Goal: Task Accomplishment & Management: Complete application form

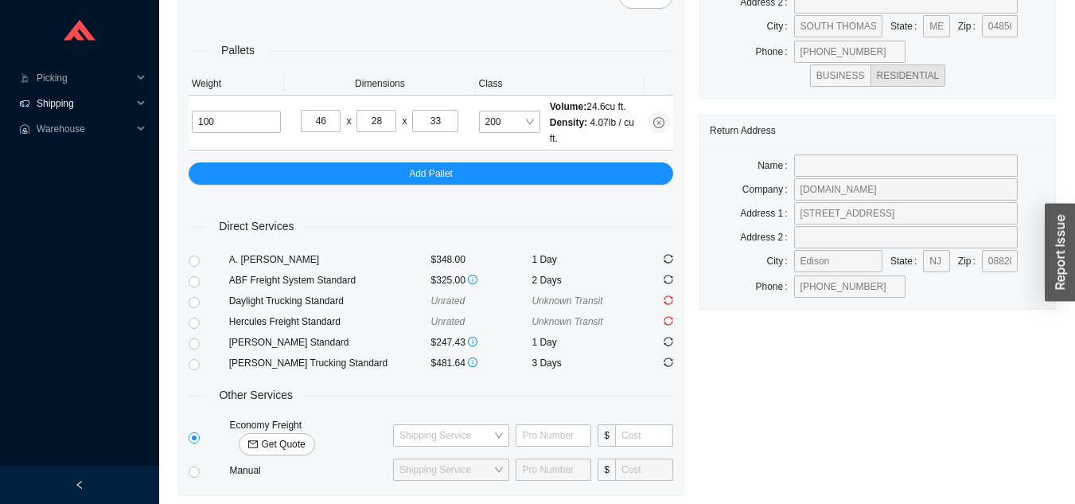
click at [55, 107] on span "Shipping" at bounding box center [85, 103] width 96 height 25
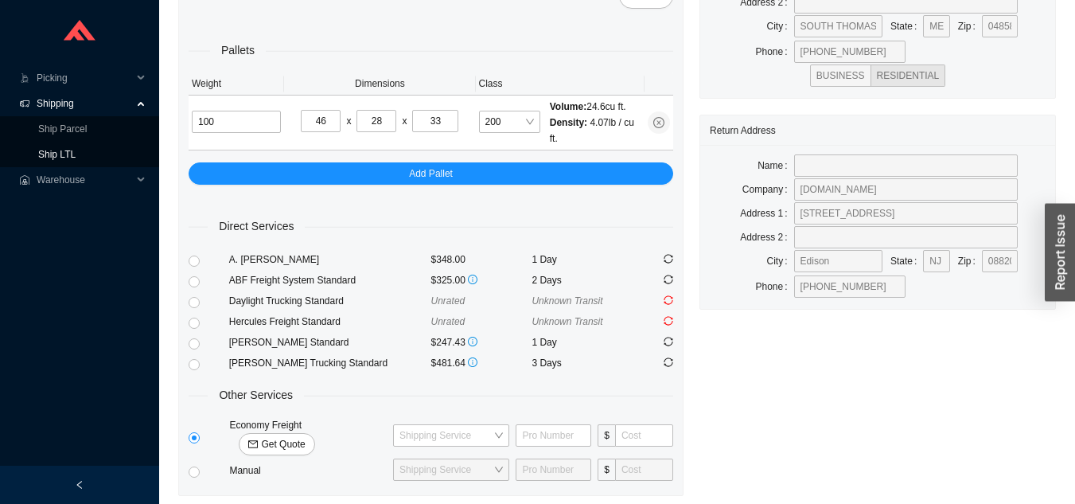
click at [52, 154] on link "Ship LTL" at bounding box center [56, 154] width 37 height 11
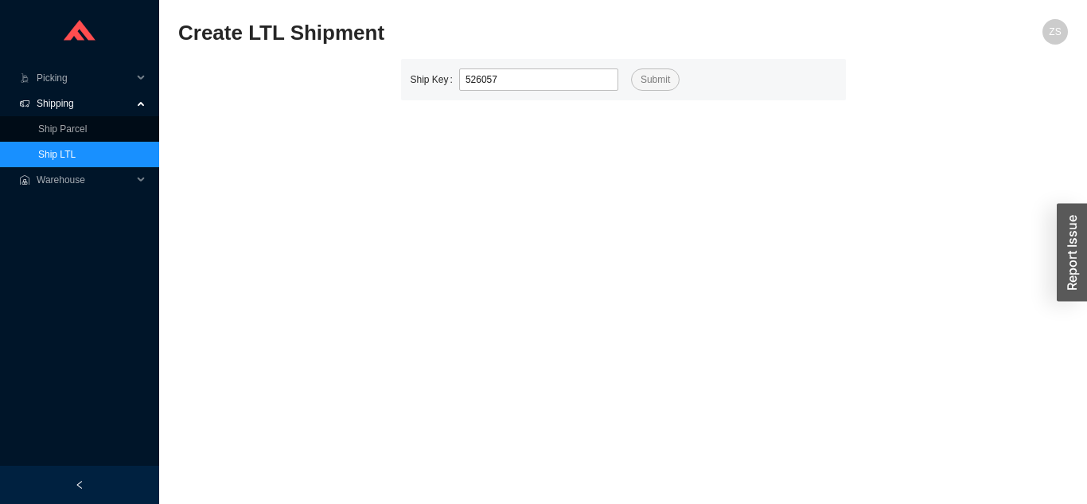
type input "526057"
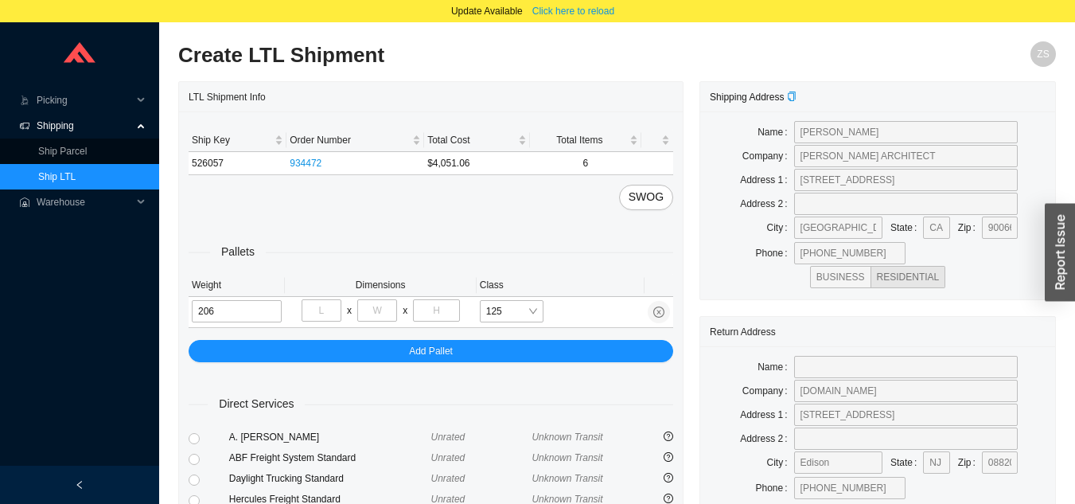
type input "206"
type input "36"
type input "48"
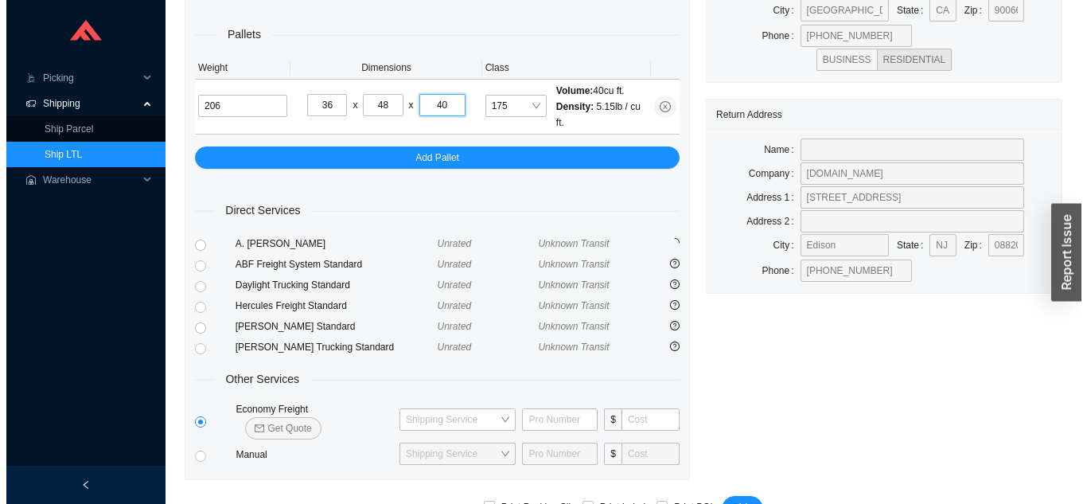
scroll to position [240, 0]
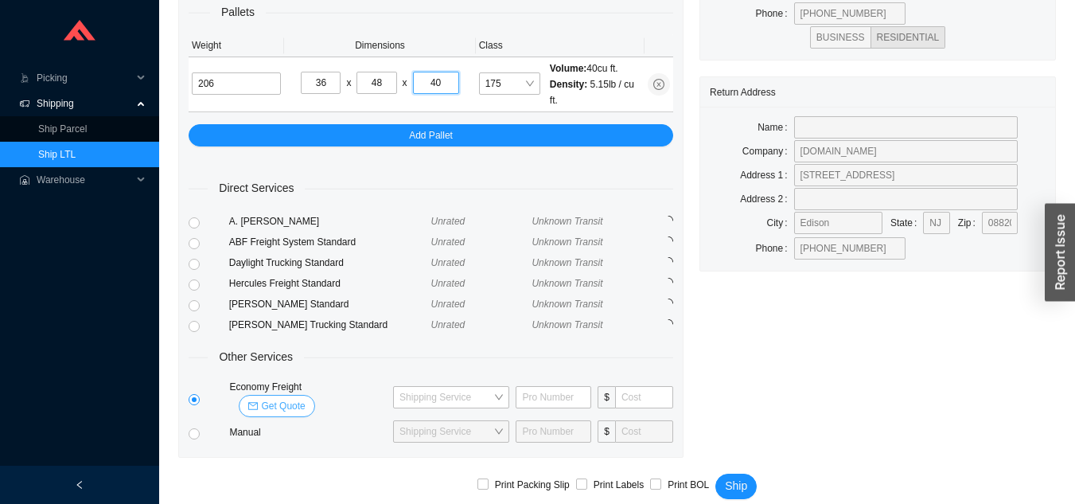
type input "40"
click at [305, 398] on span "Get Quote" at bounding box center [283, 406] width 44 height 16
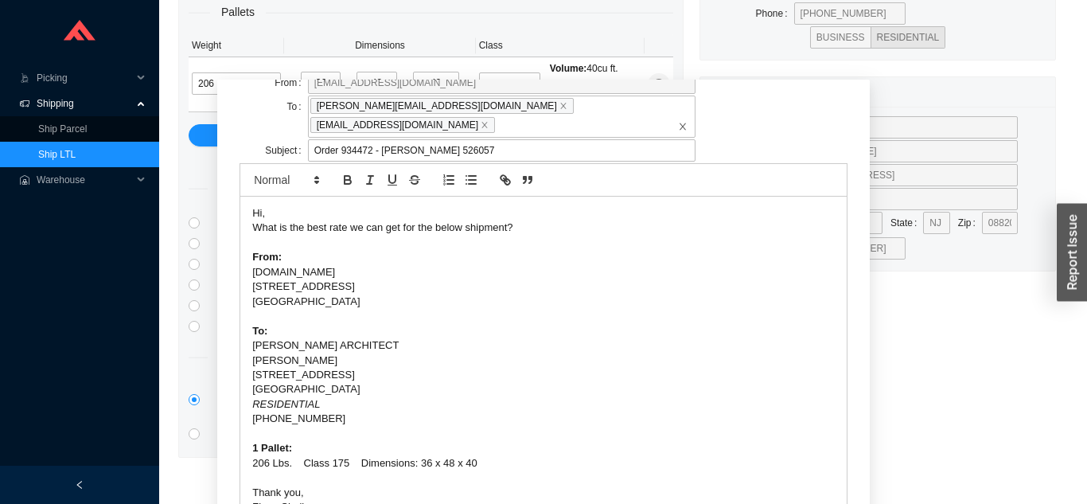
scroll to position [99, 0]
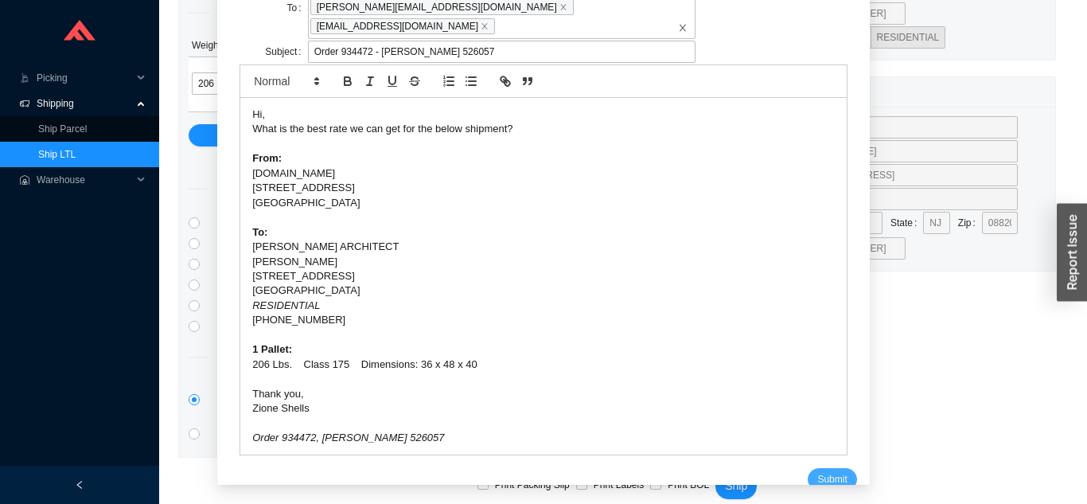
click at [817, 471] on span "Submit" at bounding box center [831, 479] width 29 height 16
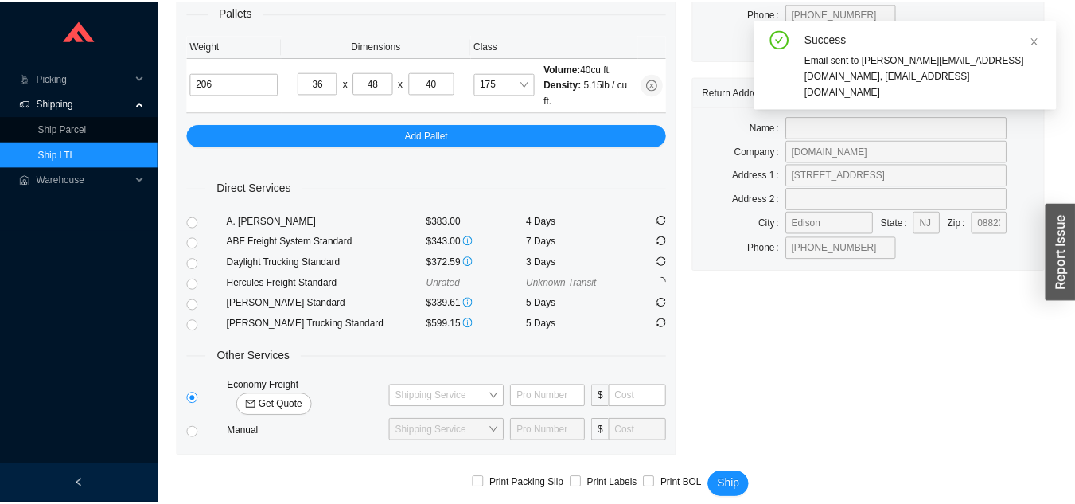
scroll to position [19, 0]
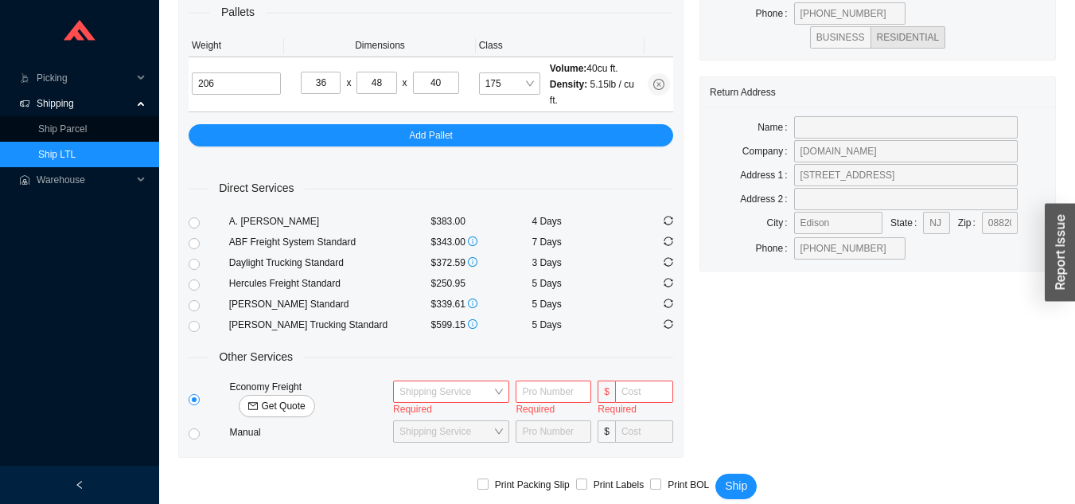
click at [76, 149] on link "Ship LTL" at bounding box center [56, 154] width 37 height 11
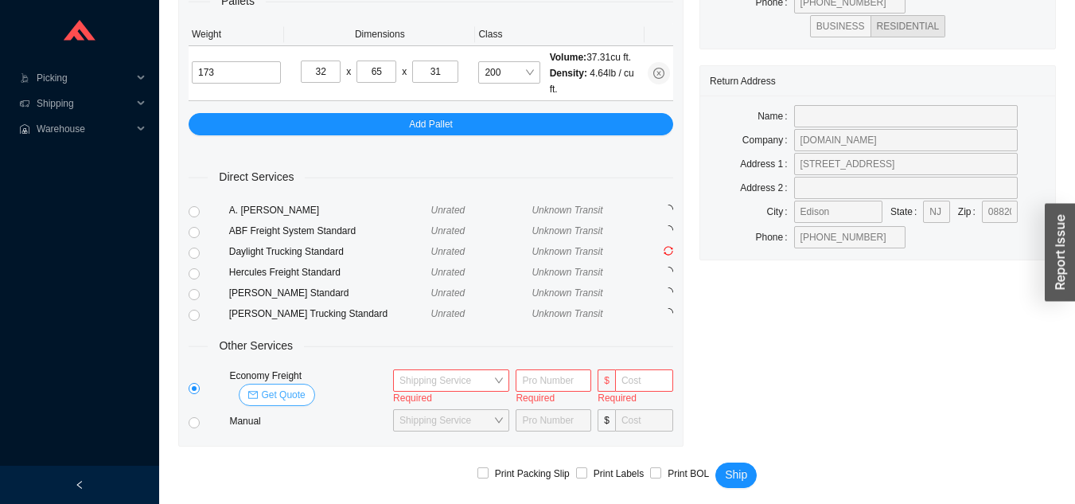
type input "31"
click at [305, 387] on span "Get Quote" at bounding box center [283, 395] width 44 height 16
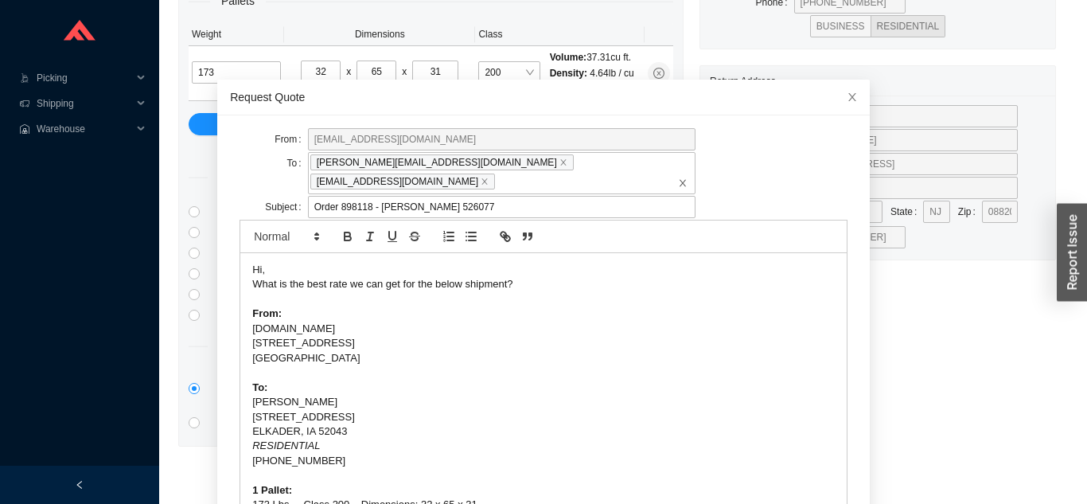
scroll to position [42, 0]
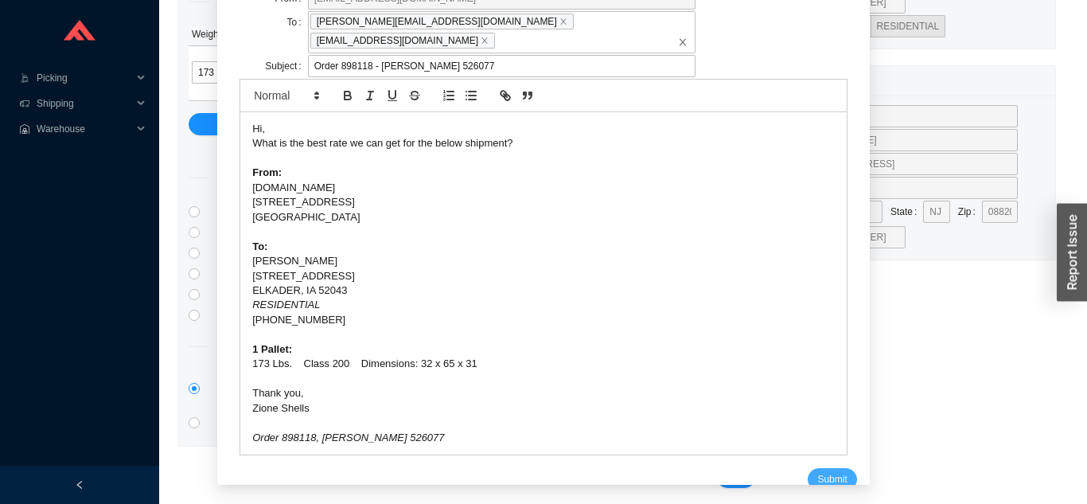
click at [817, 471] on span "Submit" at bounding box center [831, 479] width 29 height 16
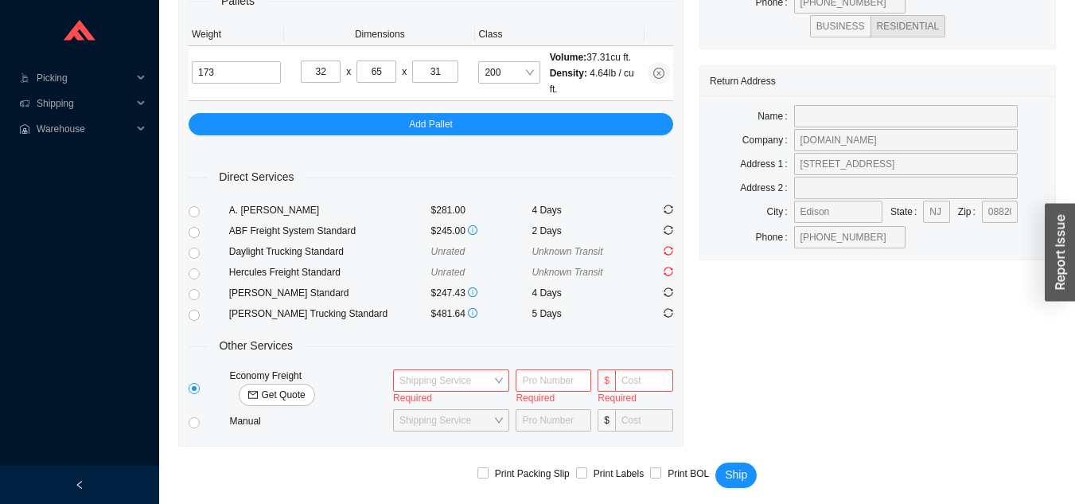
scroll to position [22, 0]
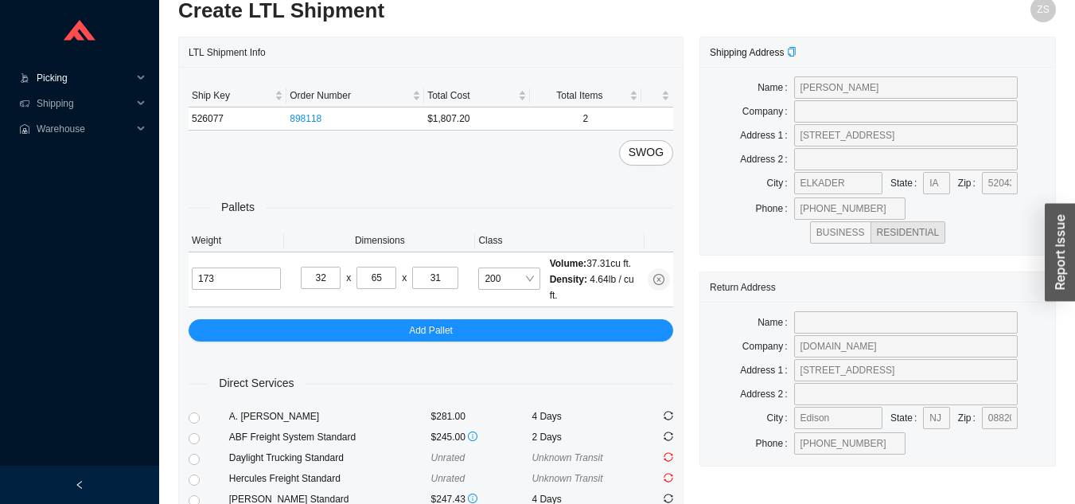
click at [78, 84] on span "Picking" at bounding box center [85, 77] width 96 height 25
click at [72, 108] on link "Start Pick" at bounding box center [58, 103] width 41 height 11
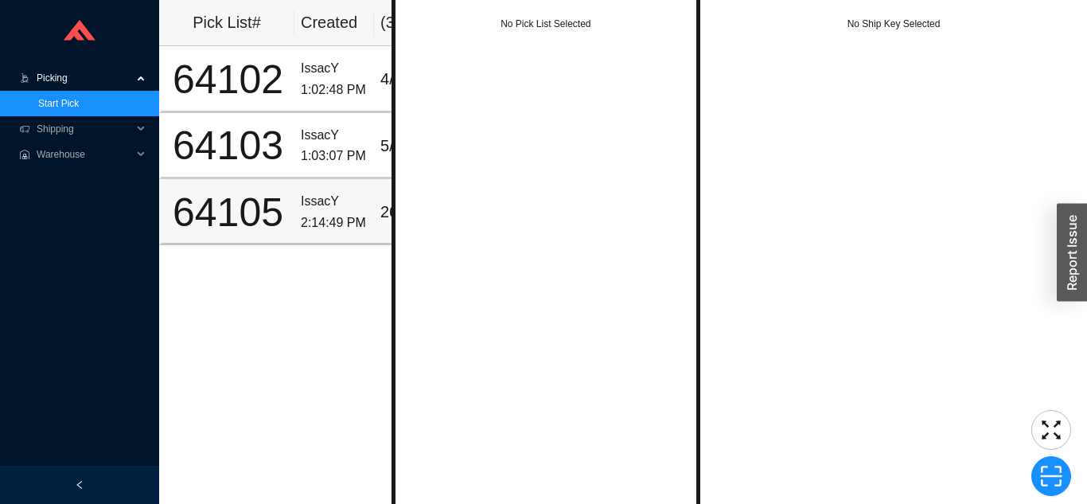
click at [334, 213] on div "2:14:49 PM" at bounding box center [334, 223] width 67 height 21
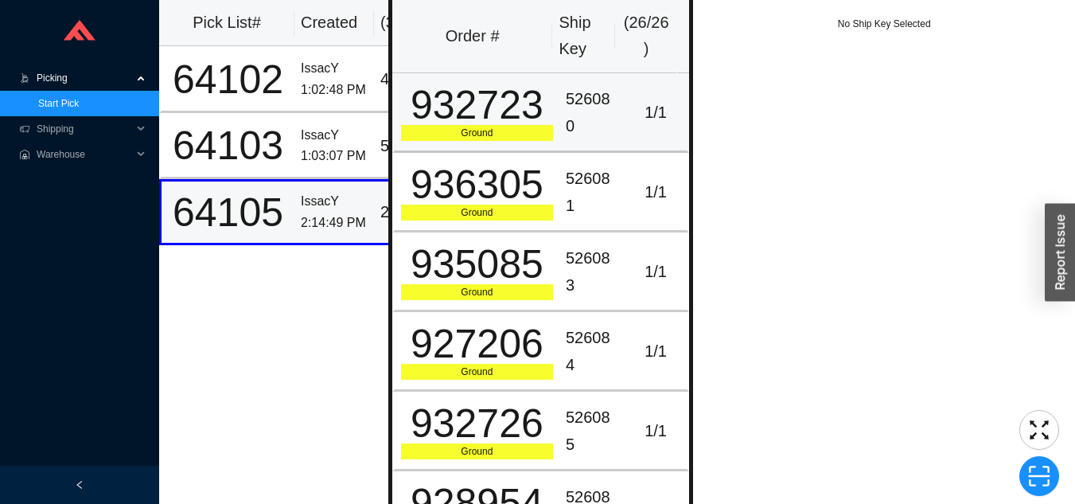
click at [602, 104] on div "526080" at bounding box center [592, 112] width 53 height 53
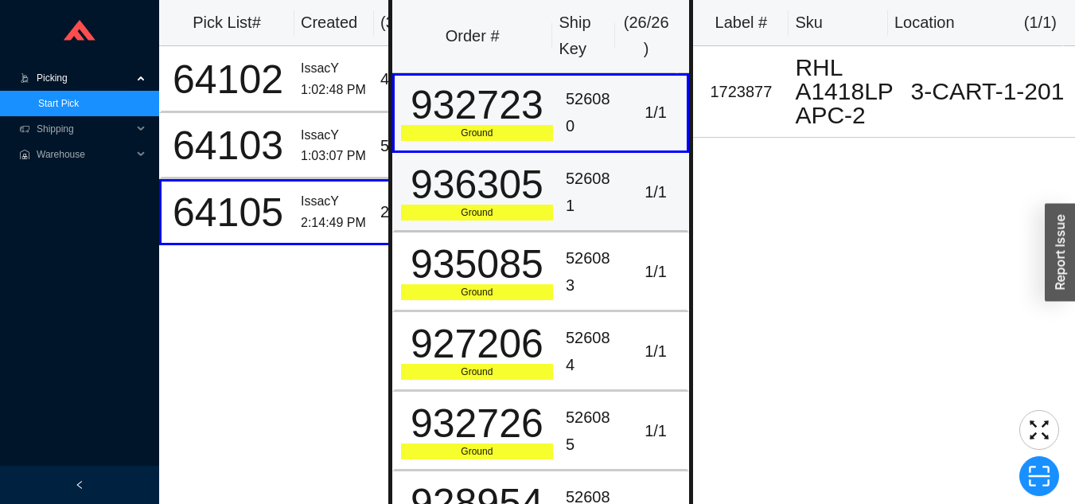
click at [594, 197] on div "526081" at bounding box center [592, 192] width 53 height 53
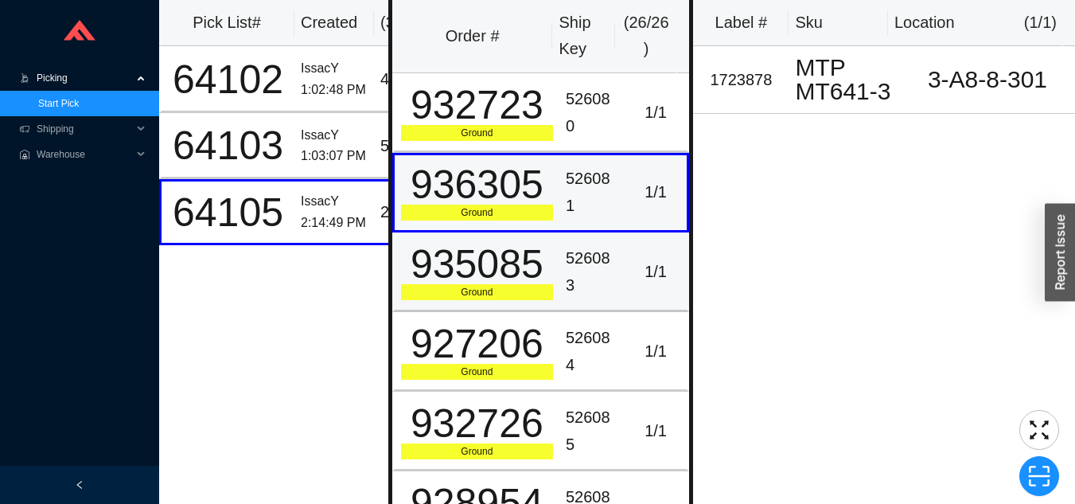
click at [591, 263] on div "526083" at bounding box center [592, 271] width 53 height 53
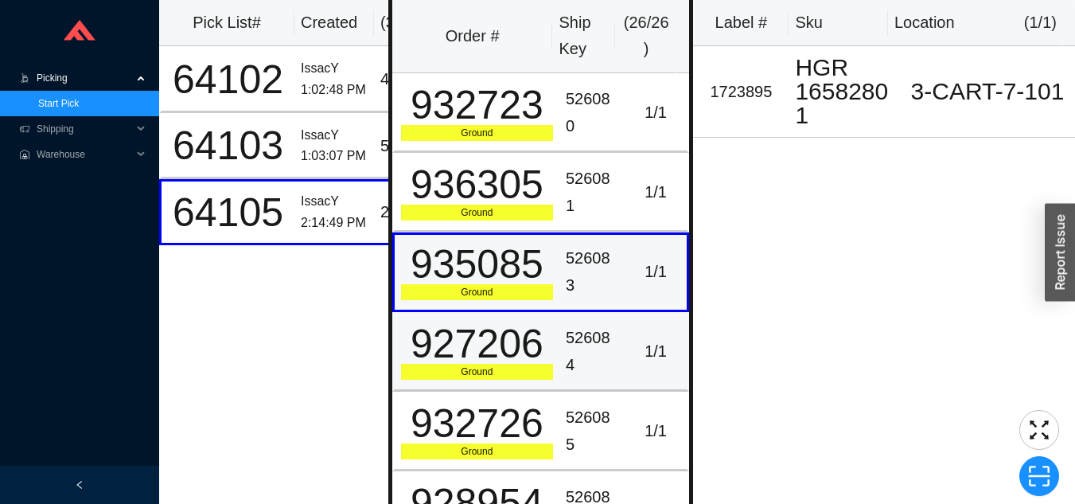
click at [610, 337] on td "526084" at bounding box center [592, 352] width 65 height 80
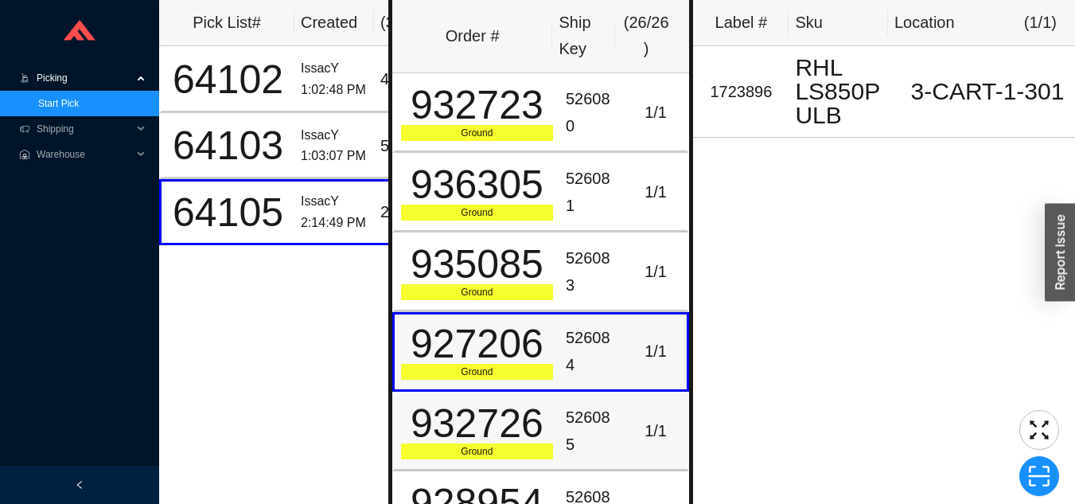
click at [608, 420] on div "526085" at bounding box center [592, 430] width 53 height 53
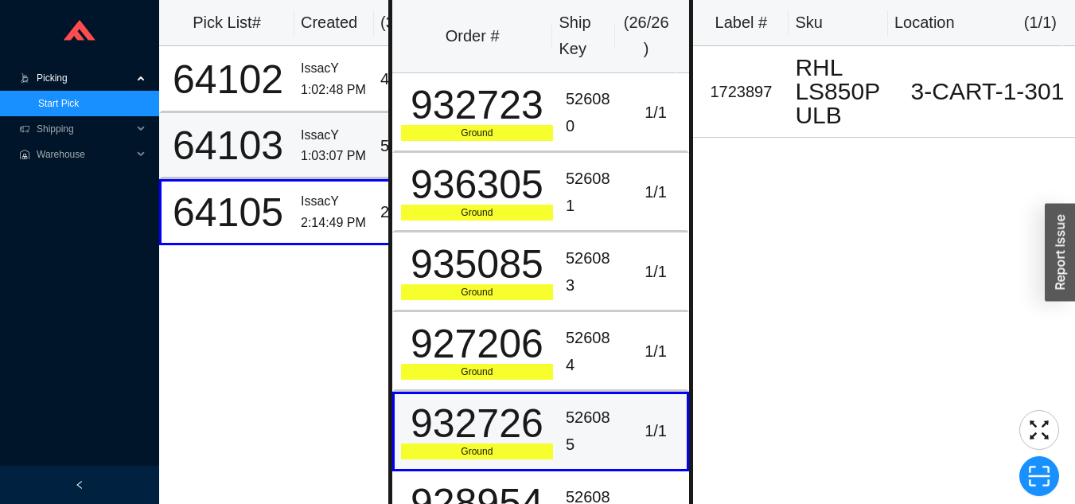
click at [311, 137] on div "IssacY" at bounding box center [334, 135] width 67 height 21
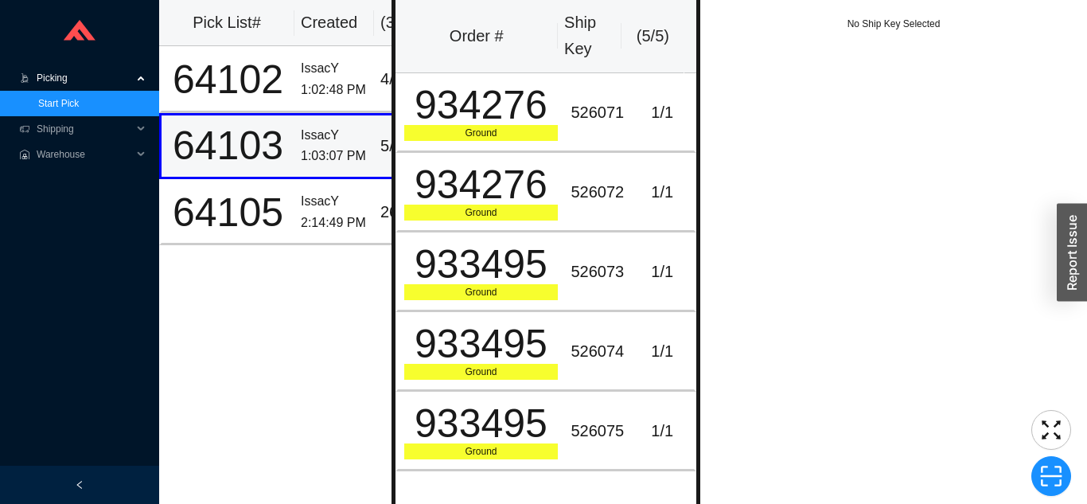
click at [581, 110] on div "526071" at bounding box center [597, 112] width 53 height 26
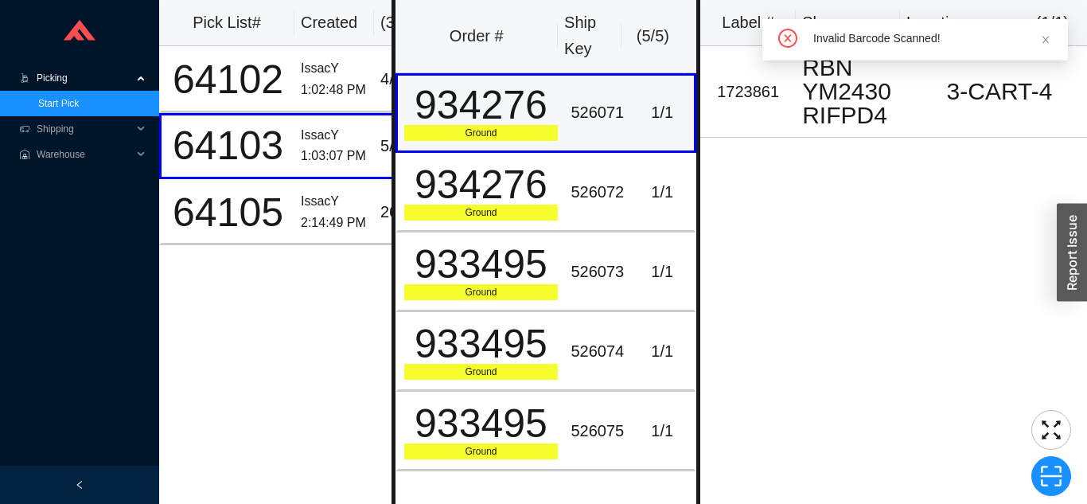
click at [595, 205] on div "526072" at bounding box center [597, 192] width 53 height 26
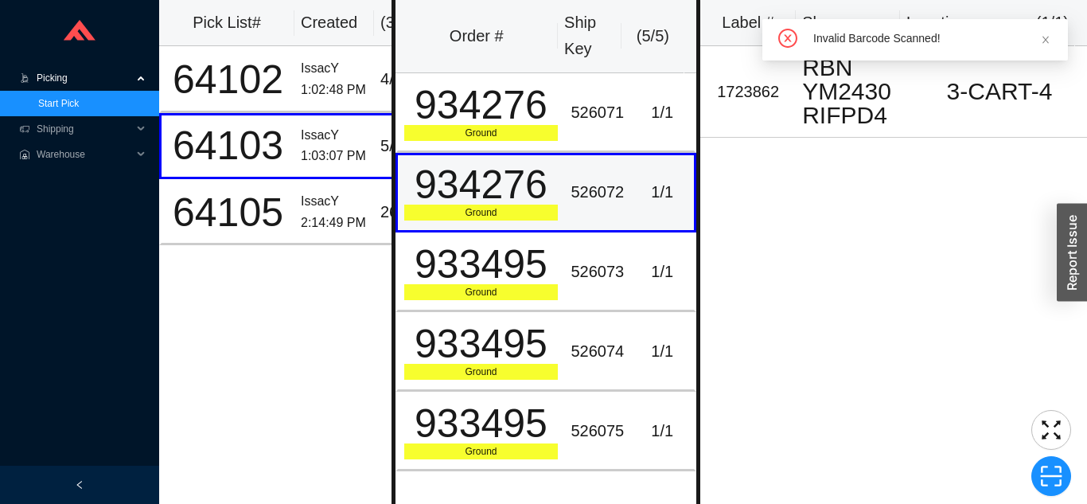
click at [630, 288] on td "1 / 1" at bounding box center [663, 272] width 66 height 80
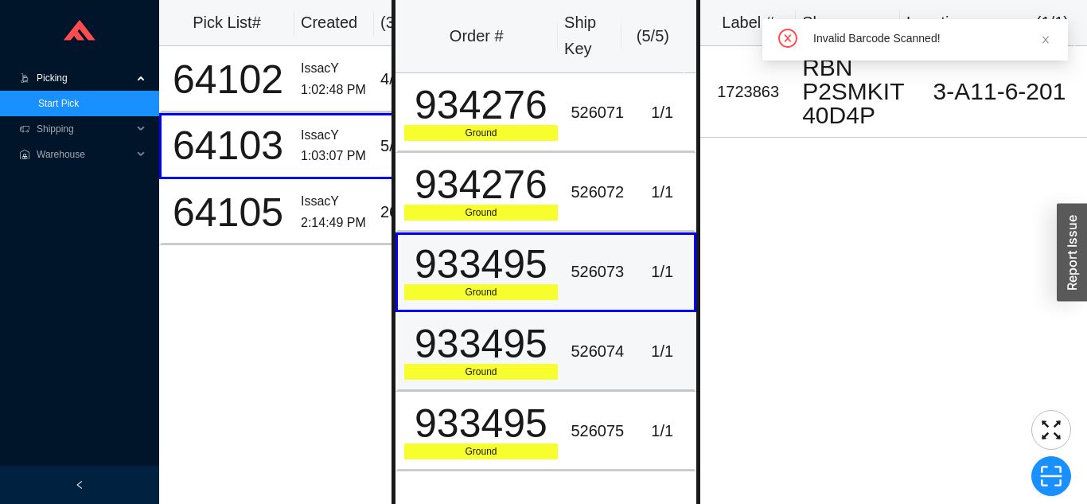
click at [630, 347] on td "1 / 1" at bounding box center [663, 352] width 66 height 80
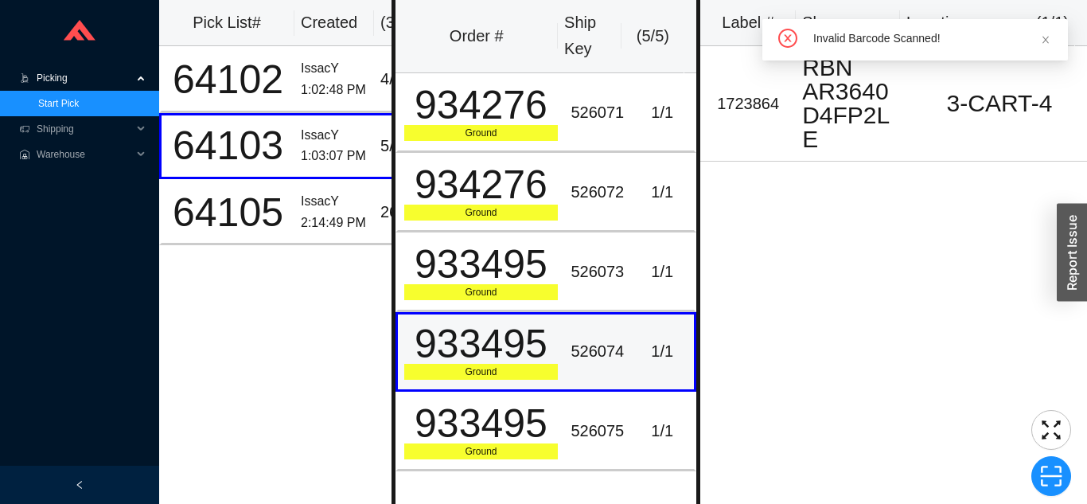
click at [630, 427] on td "1 / 1" at bounding box center [663, 432] width 66 height 80
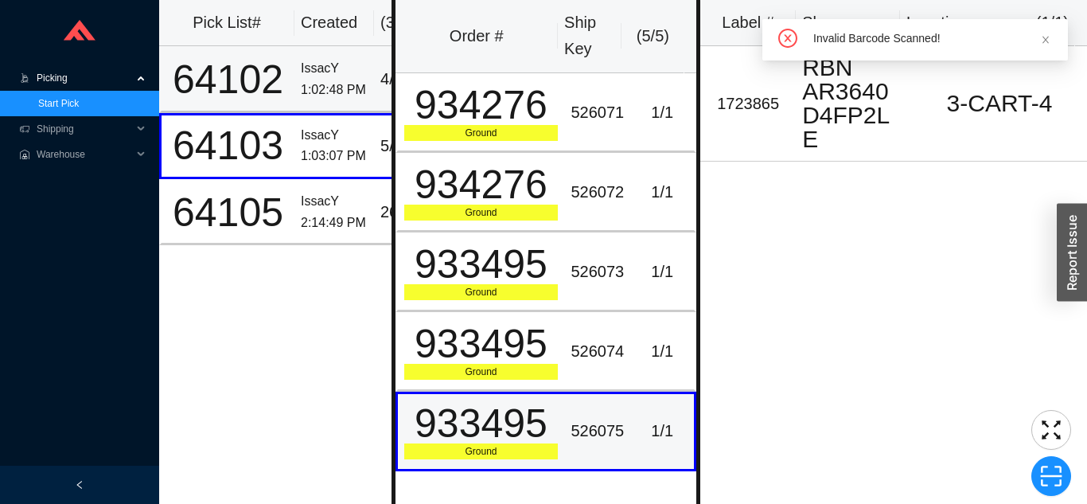
click at [318, 63] on div "IssacY" at bounding box center [334, 68] width 67 height 21
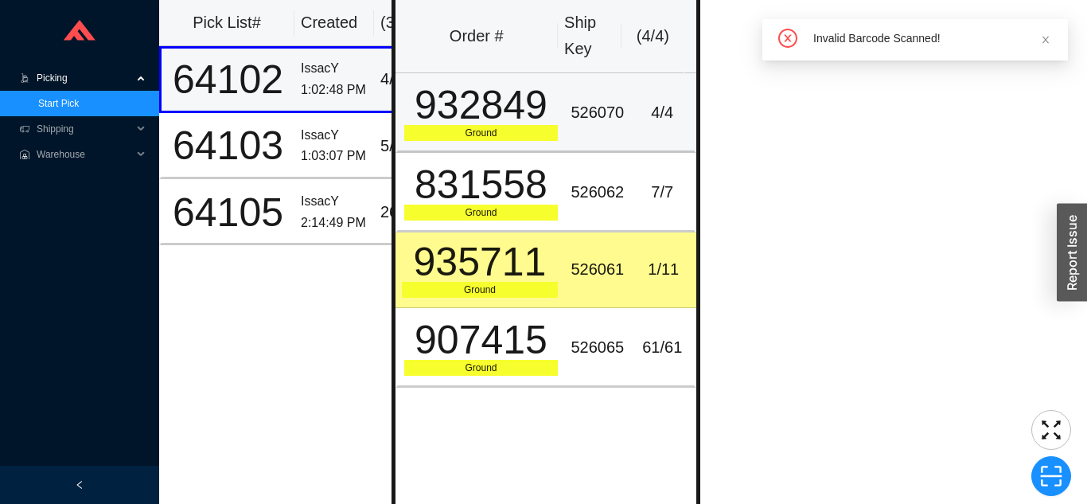
click at [604, 110] on div "526070" at bounding box center [597, 112] width 53 height 26
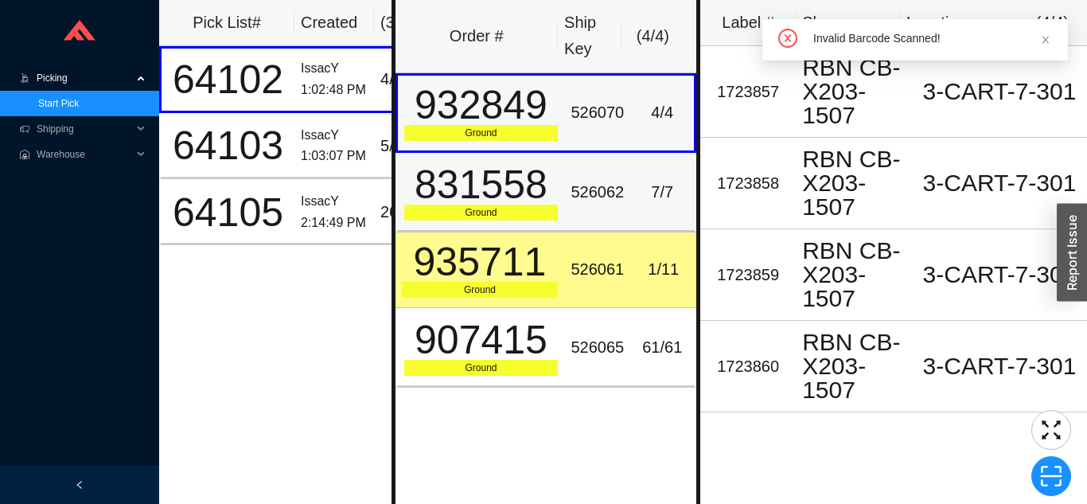
click at [614, 202] on div "526062" at bounding box center [597, 192] width 53 height 26
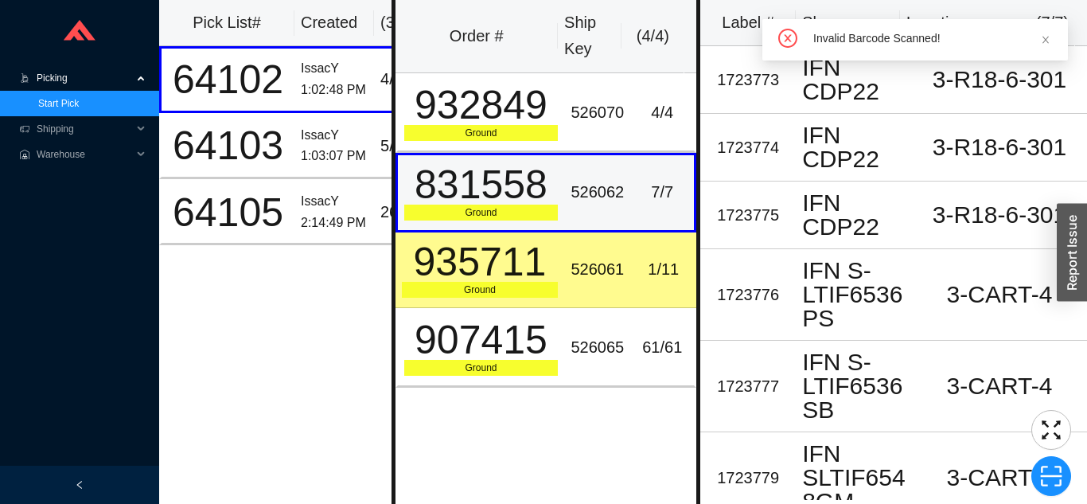
click at [612, 268] on div "526061" at bounding box center [597, 269] width 53 height 26
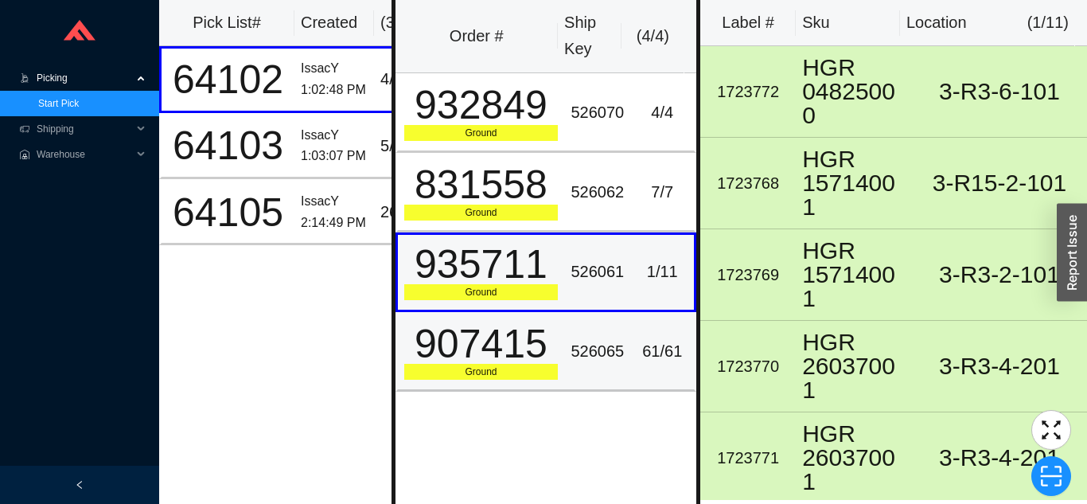
click at [613, 357] on div "526065" at bounding box center [597, 351] width 53 height 26
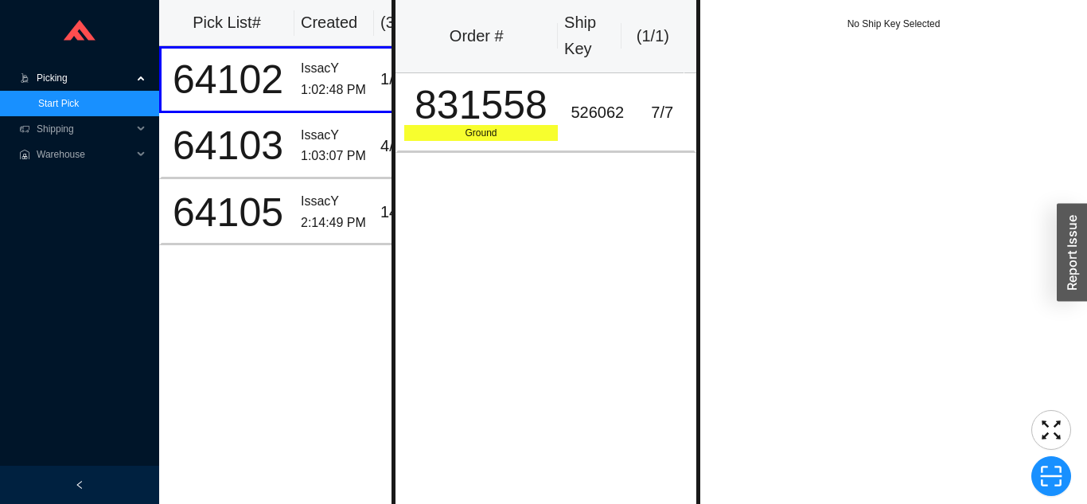
click at [100, 73] on span "Picking" at bounding box center [85, 77] width 96 height 25
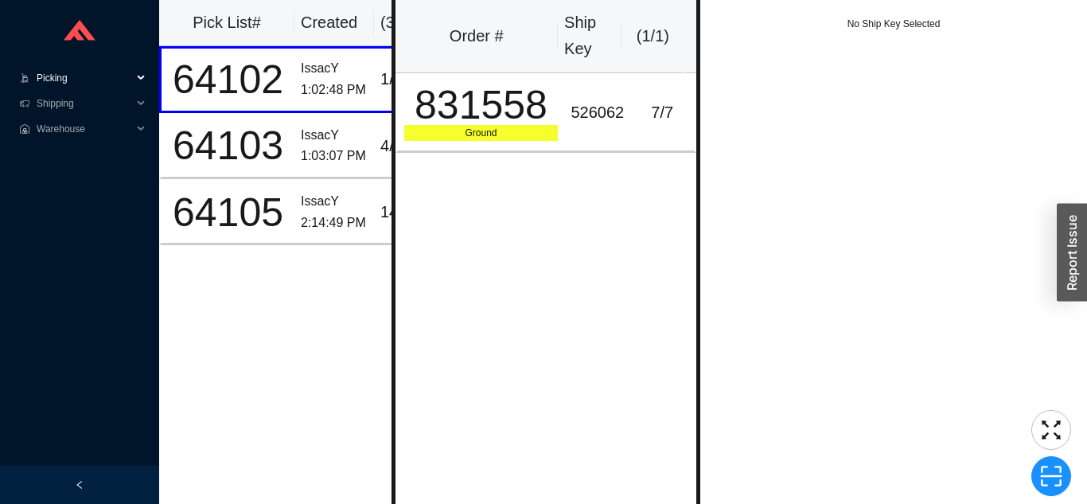
click at [76, 72] on span "Picking" at bounding box center [85, 77] width 96 height 25
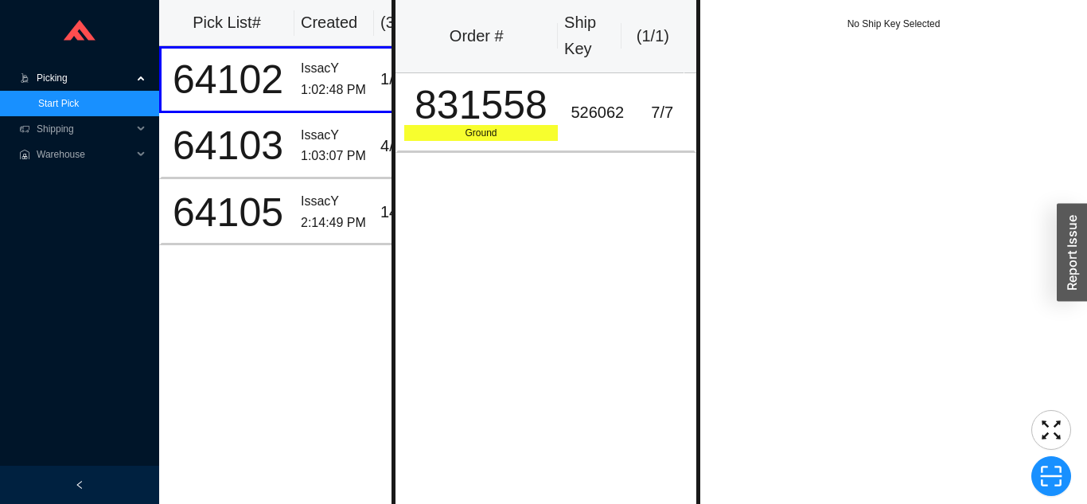
click at [44, 107] on link "Start Pick" at bounding box center [58, 103] width 41 height 11
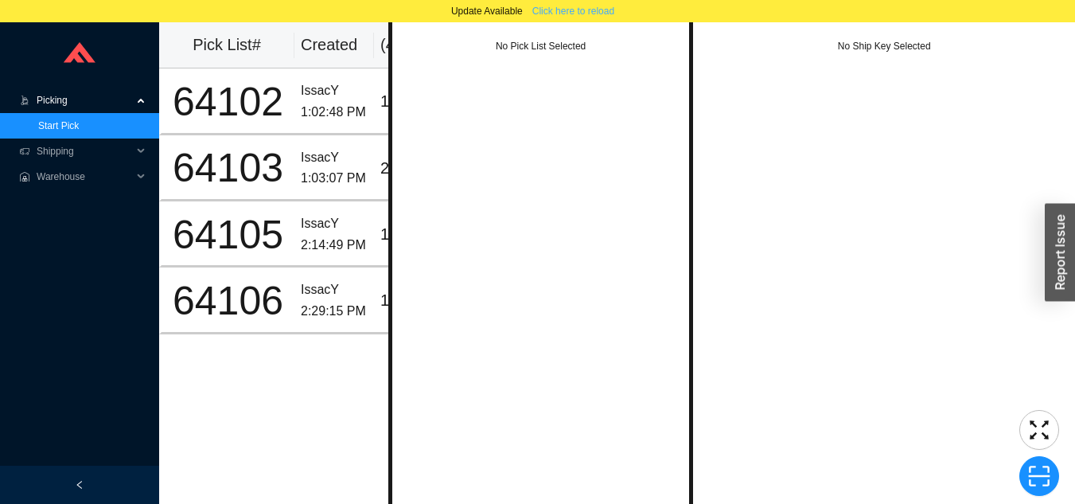
click at [587, 14] on span "Click here to reload" at bounding box center [573, 11] width 82 height 16
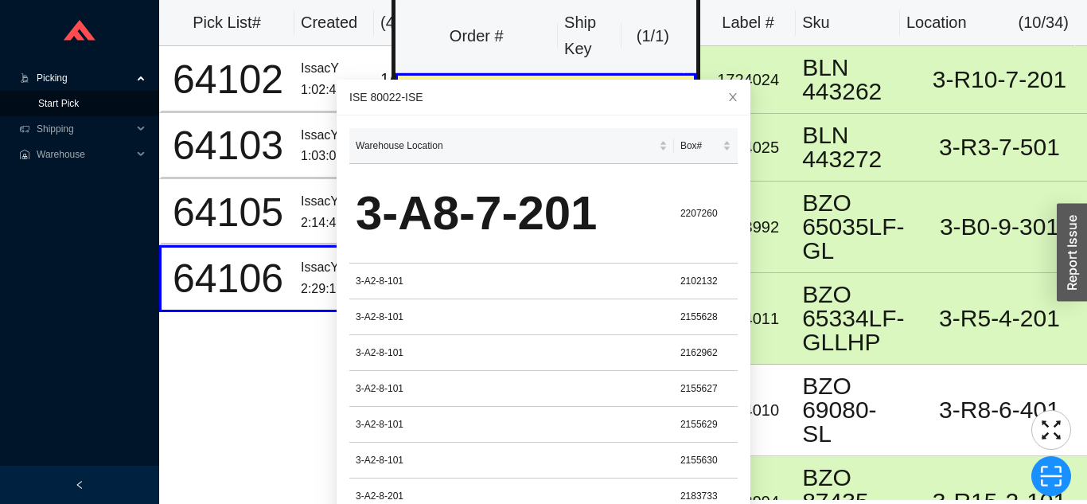
click at [66, 108] on link "Start Pick" at bounding box center [58, 103] width 41 height 11
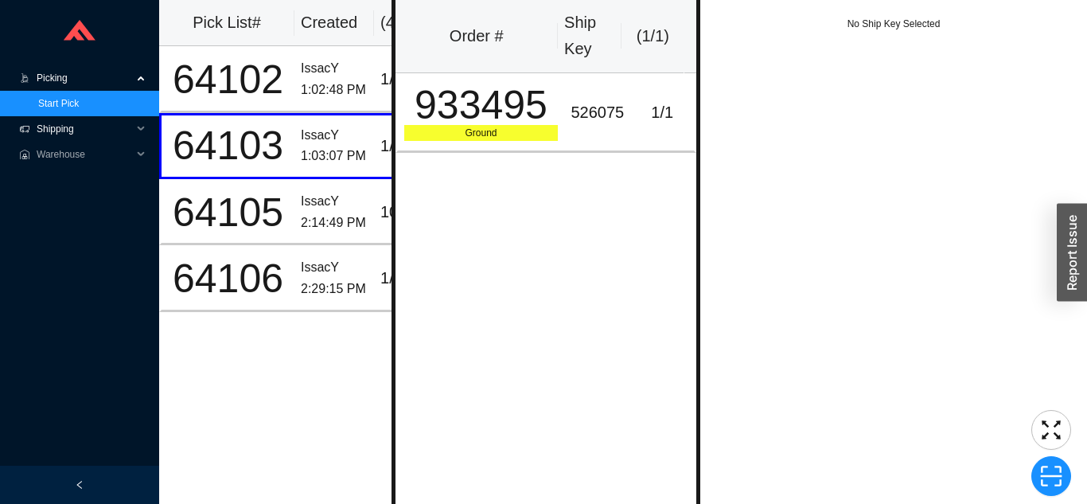
click at [48, 128] on span "Shipping" at bounding box center [85, 128] width 96 height 25
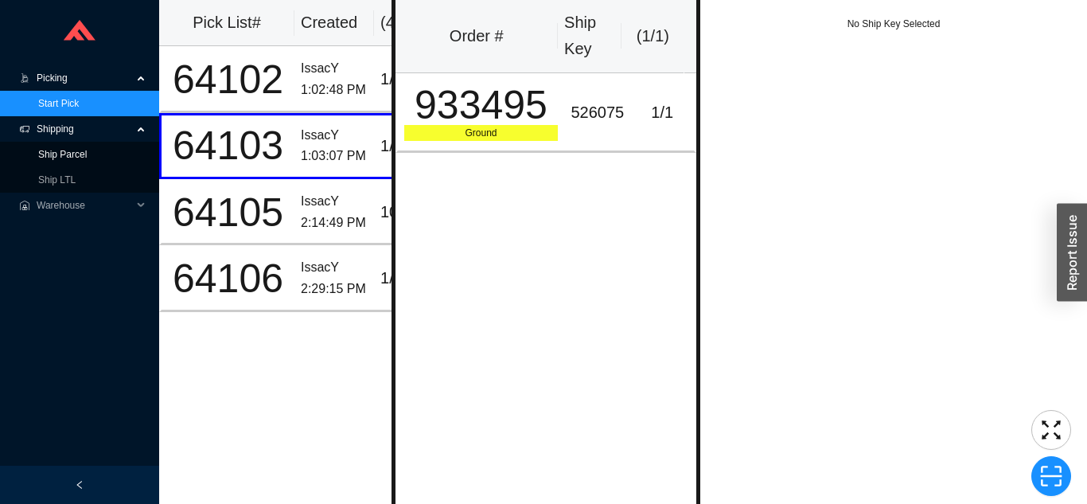
click at [45, 160] on link "Ship Parcel" at bounding box center [62, 154] width 49 height 11
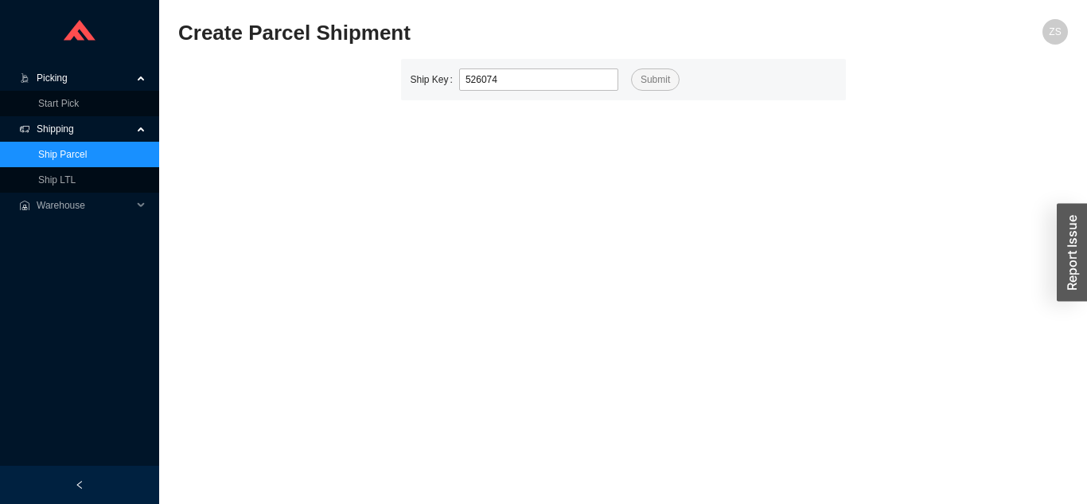
type input "526074"
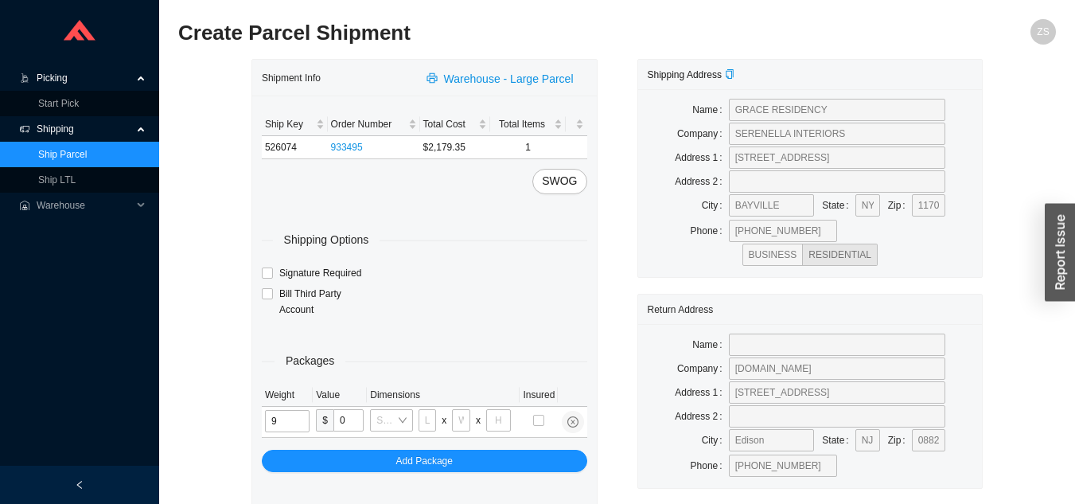
type input "90"
type input "2"
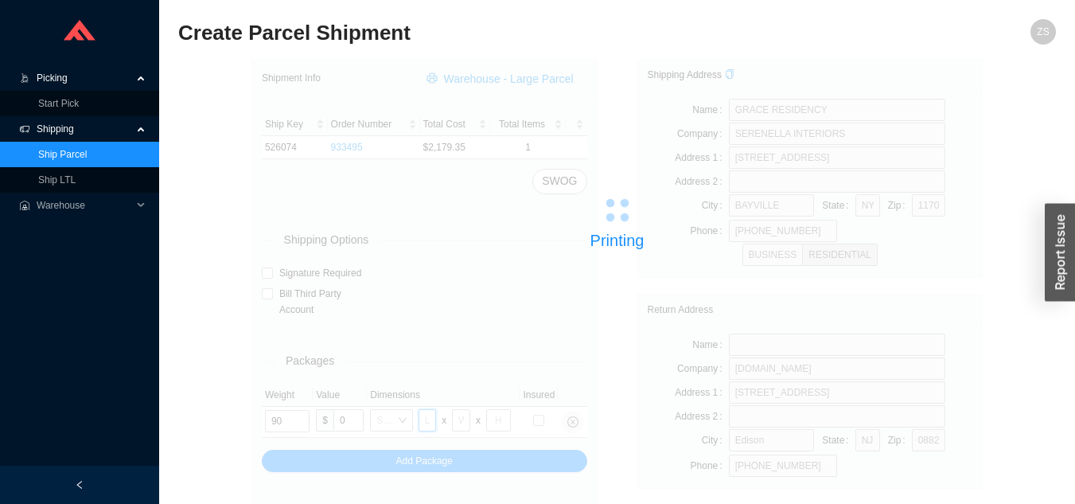
type input "4"
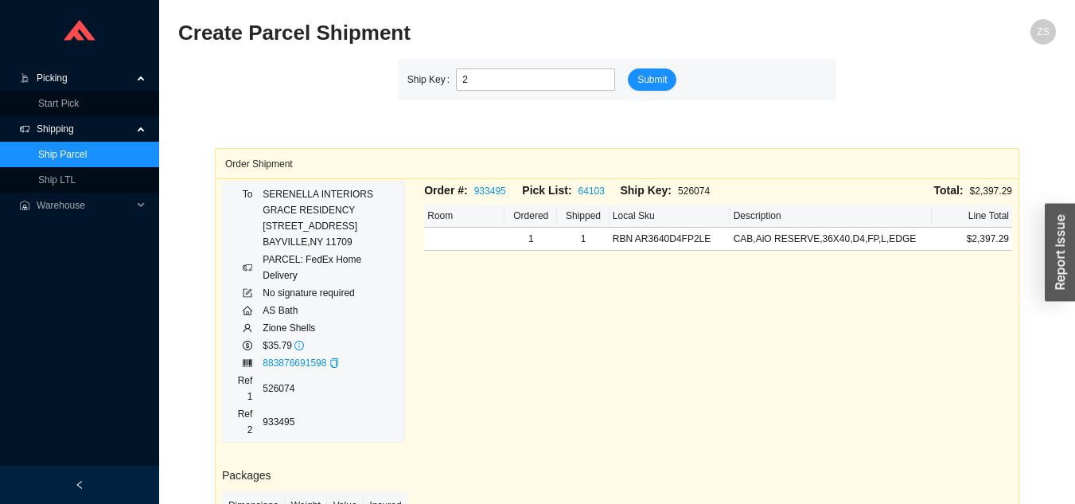
type input "2"
